Goal: Task Accomplishment & Management: Manage account settings

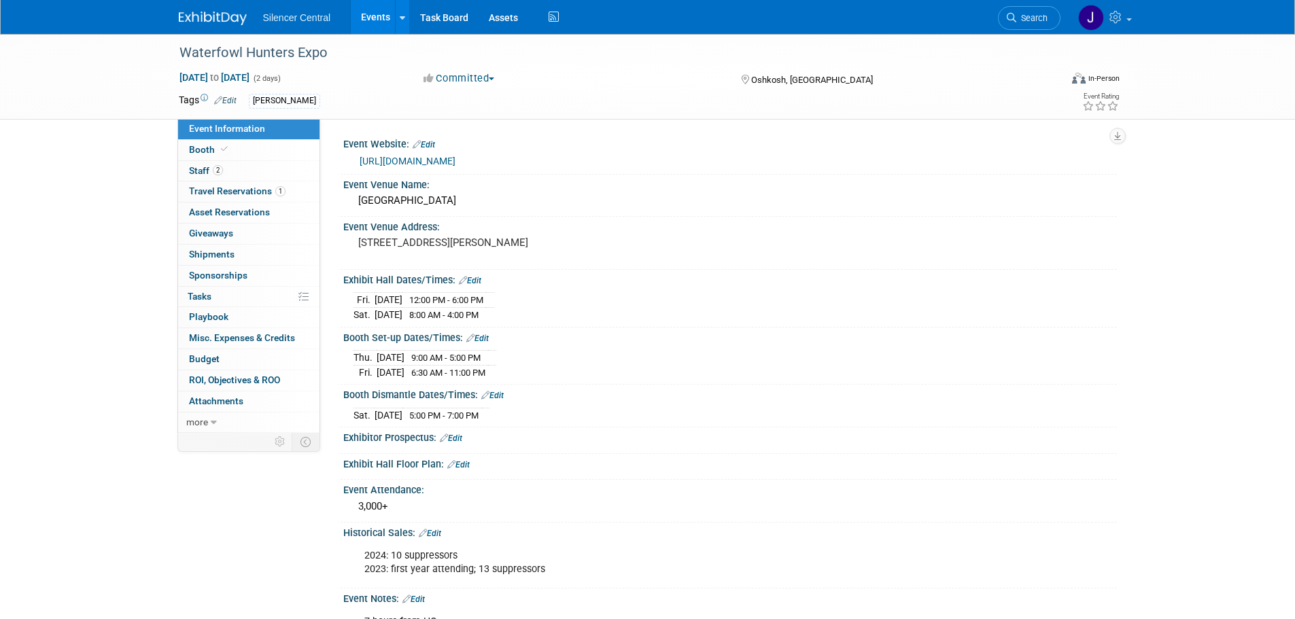
click at [198, 11] on link at bounding box center [221, 11] width 84 height 11
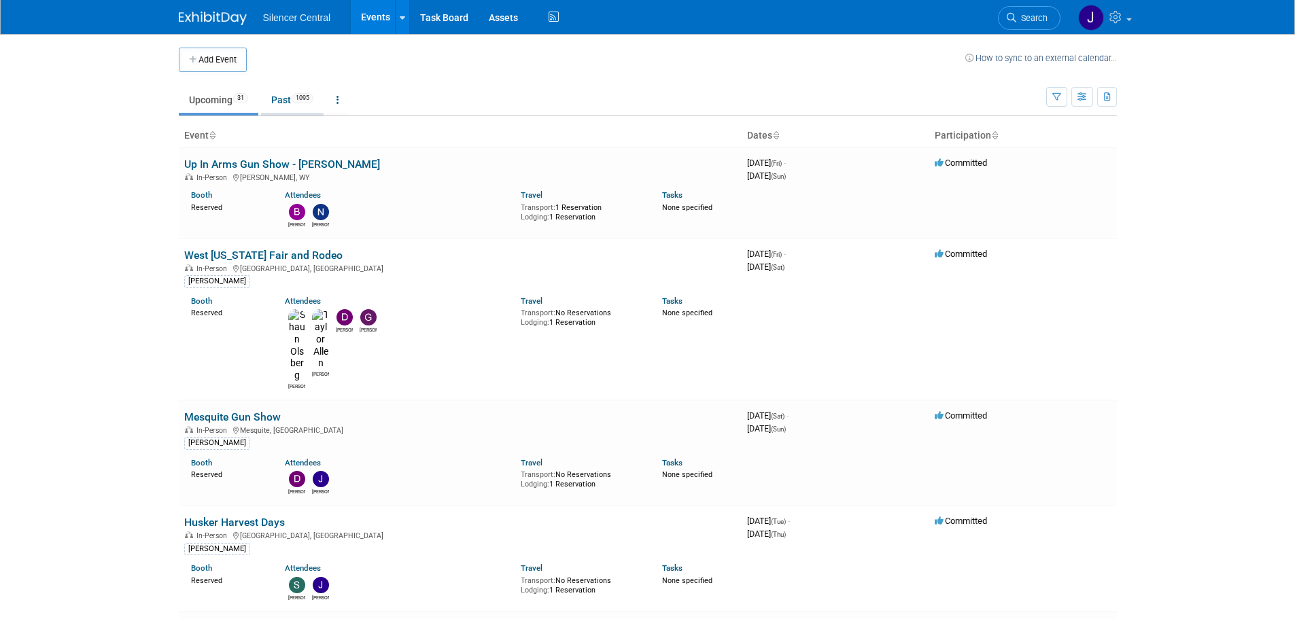
click at [286, 109] on link "Past 1095" at bounding box center [292, 100] width 63 height 26
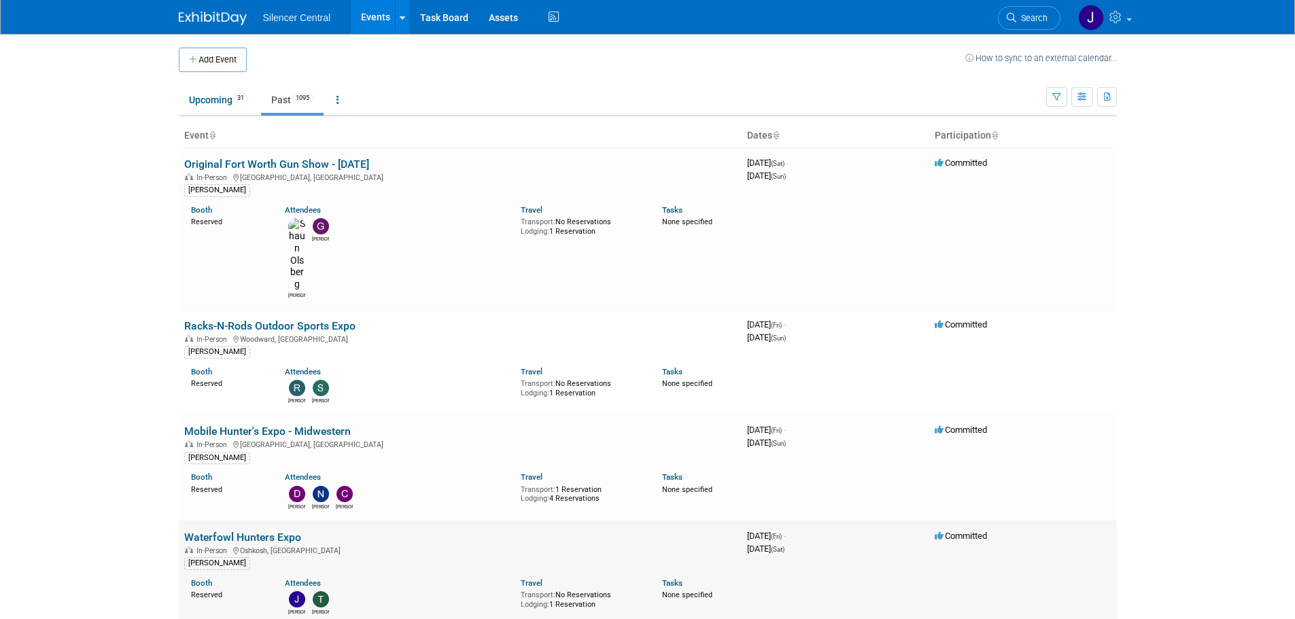
click at [253, 531] on link "Waterfowl Hunters Expo" at bounding box center [242, 537] width 117 height 13
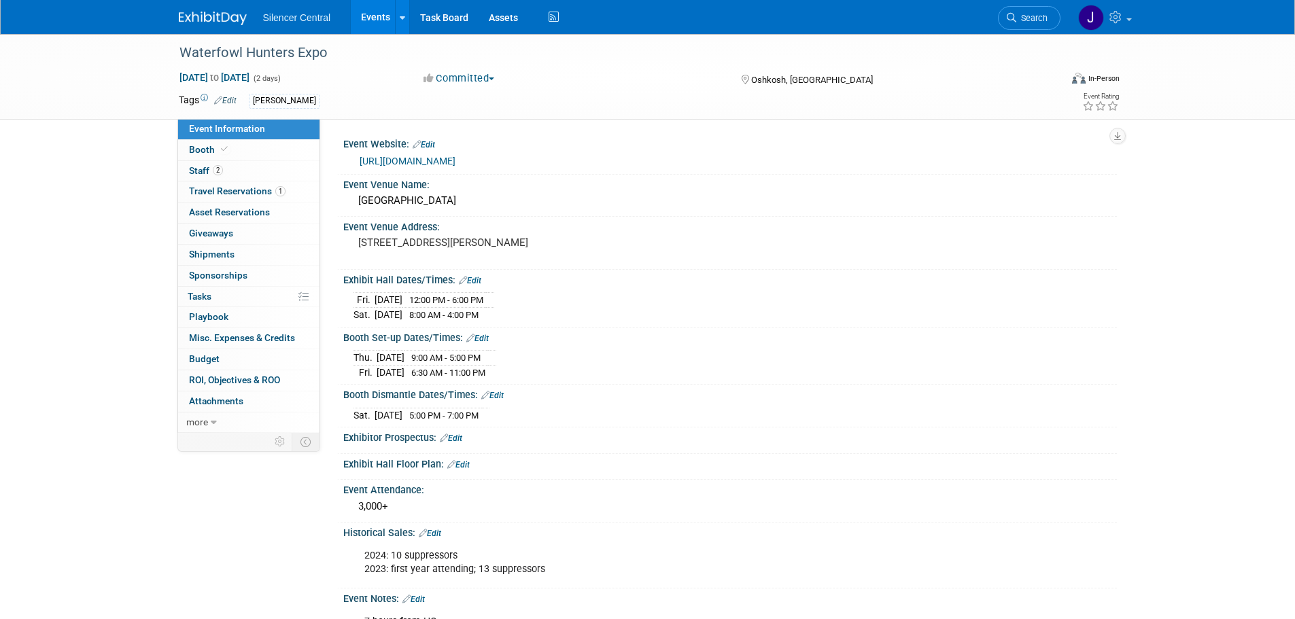
click at [436, 530] on link "Edit" at bounding box center [430, 534] width 22 height 10
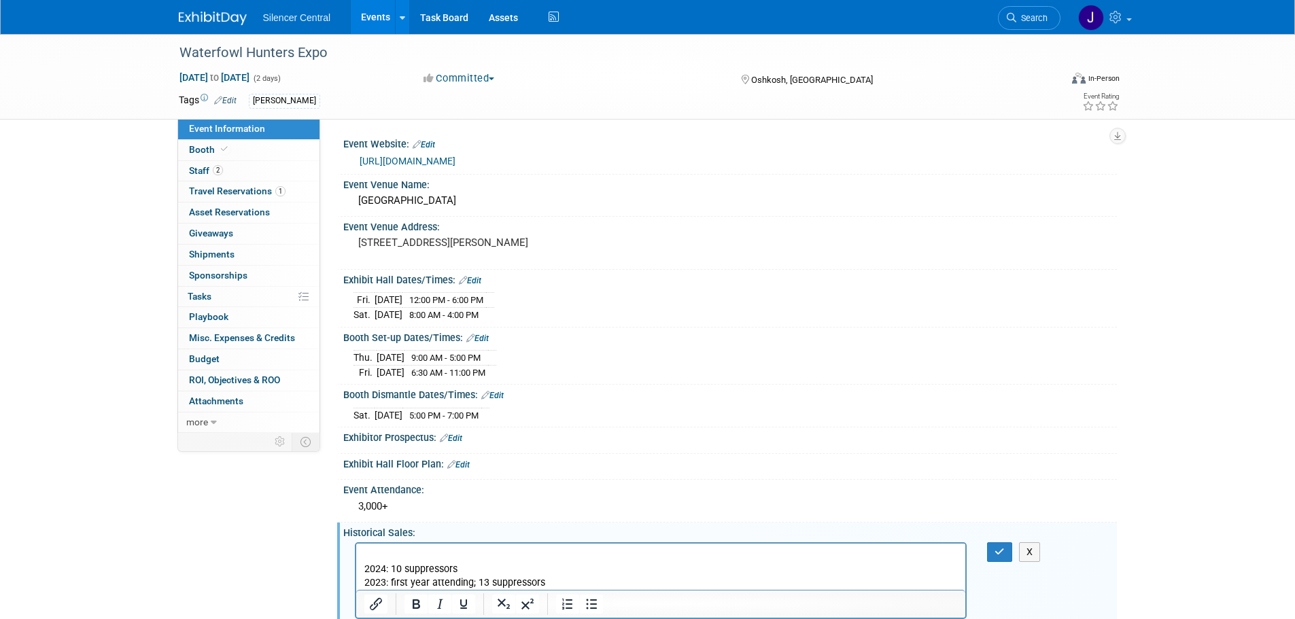
click at [378, 555] on p "Rich Text Area. Press ALT-0 for help." at bounding box center [661, 556] width 594 height 14
click at [1001, 550] on icon "button" at bounding box center [1000, 552] width 10 height 10
